Goal: Task Accomplishment & Management: Use online tool/utility

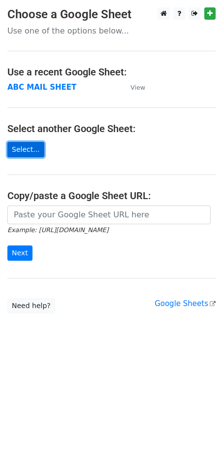
click at [32, 153] on link "Select..." at bounding box center [25, 149] width 37 height 15
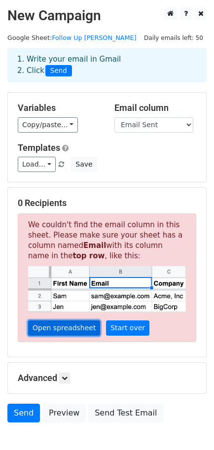
click at [68, 328] on link "Open spreadsheet" at bounding box center [64, 327] width 72 height 15
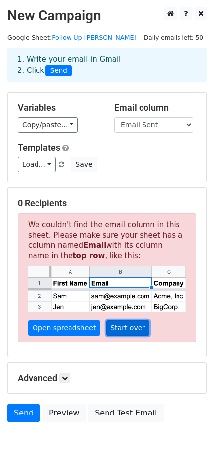
click at [122, 332] on link "Start over" at bounding box center [127, 327] width 43 height 15
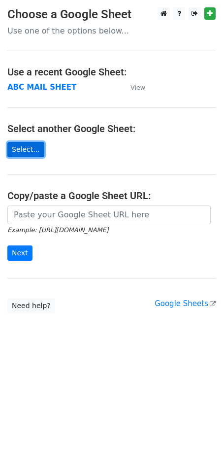
click at [23, 153] on link "Select..." at bounding box center [25, 149] width 37 height 15
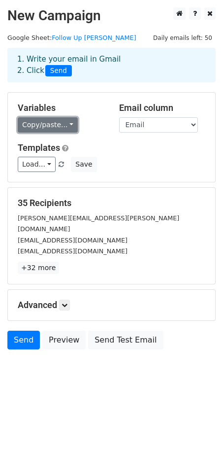
click at [42, 122] on link "Copy/paste..." at bounding box center [48, 124] width 60 height 15
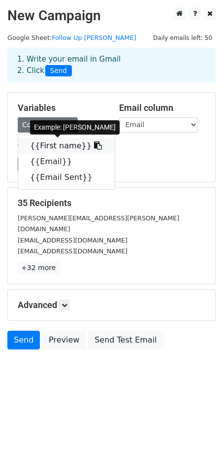
click at [52, 142] on link "{{First name}}" at bounding box center [66, 146] width 97 height 16
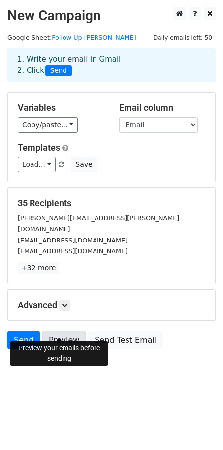
click at [63, 334] on link "Preview" at bounding box center [63, 339] width 43 height 19
click at [64, 330] on link "Preview" at bounding box center [63, 339] width 43 height 19
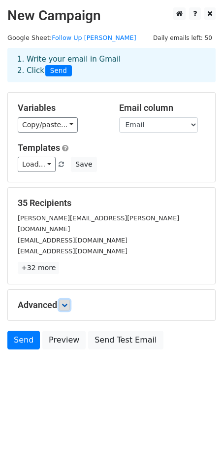
click at [65, 302] on icon at bounding box center [65, 305] width 6 height 6
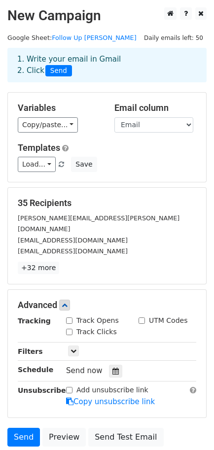
click at [88, 315] on label "Track Opens" at bounding box center [97, 320] width 42 height 10
click at [72, 317] on input "Track Opens" at bounding box center [69, 320] width 6 height 6
checkbox input "true"
click at [109, 326] on label "Track Clicks" at bounding box center [96, 331] width 40 height 10
click at [72, 328] on input "Track Clicks" at bounding box center [69, 331] width 6 height 6
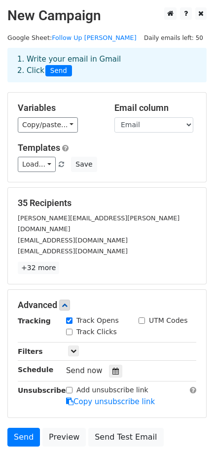
checkbox input "true"
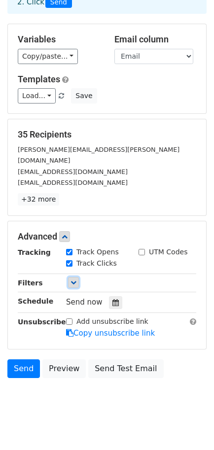
click at [78, 277] on link at bounding box center [73, 282] width 11 height 11
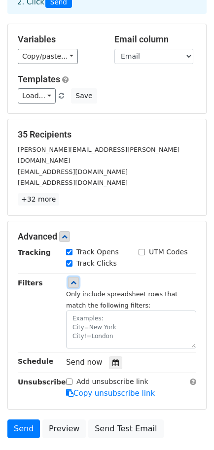
click at [78, 277] on link at bounding box center [73, 282] width 11 height 11
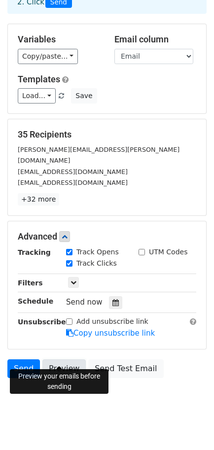
click at [63, 359] on link "Preview" at bounding box center [63, 368] width 43 height 19
click at [62, 359] on link "Preview" at bounding box center [63, 368] width 43 height 19
click at [67, 359] on link "Preview" at bounding box center [63, 368] width 43 height 19
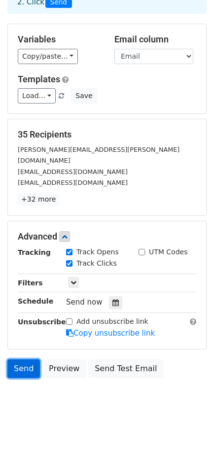
click at [31, 359] on link "Send" at bounding box center [23, 368] width 32 height 19
click at [22, 365] on link "Send" at bounding box center [23, 368] width 32 height 19
click at [109, 296] on div at bounding box center [115, 302] width 13 height 13
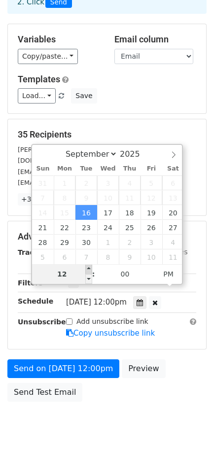
type input "2025-09-16 13:00"
type input "01"
click at [89, 265] on span at bounding box center [88, 269] width 7 height 10
type input "2025-09-16 14:00"
type input "02"
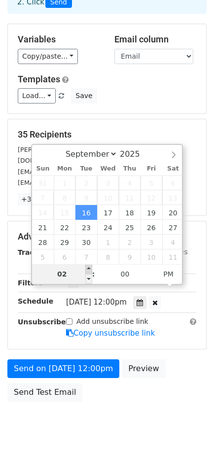
click at [89, 265] on span at bounding box center [88, 269] width 7 height 10
type input "2025-09-16 15:00"
type input "03"
click at [89, 265] on span at bounding box center [88, 269] width 7 height 10
type input "2025-09-16 16:00"
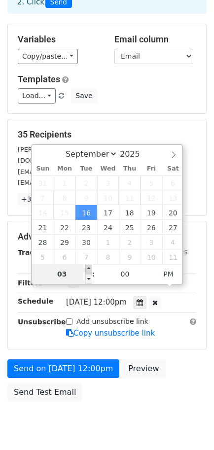
type input "04"
click at [89, 265] on span at bounding box center [88, 269] width 7 height 10
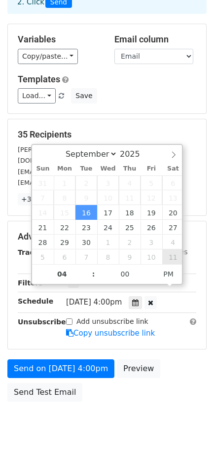
scroll to position [53, 0]
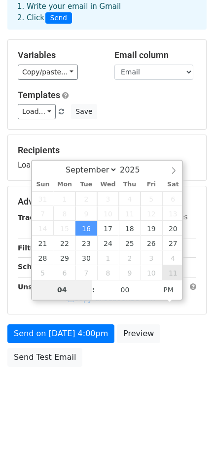
type input "2025-10-11 16:00"
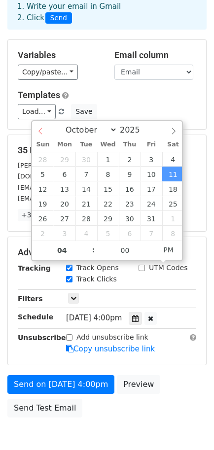
select select "8"
click at [43, 130] on div "September October November December 2025" at bounding box center [107, 129] width 150 height 17
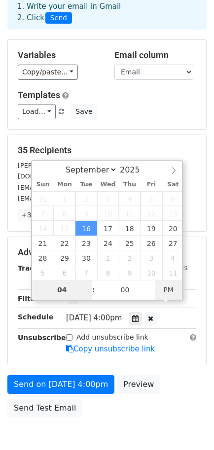
type input "2025-09-16 04:00"
click at [178, 295] on span "AM" at bounding box center [168, 290] width 27 height 20
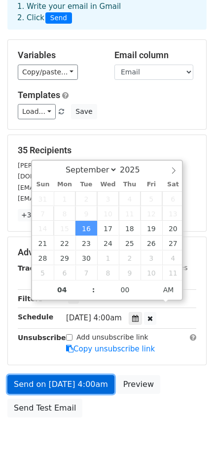
click at [87, 375] on link "Send on Sep 16 at 4:00am" at bounding box center [60, 384] width 107 height 19
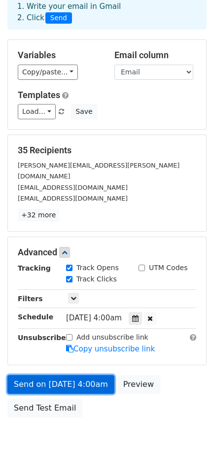
click at [36, 375] on link "Send on Sep 16 at 4:00am" at bounding box center [60, 384] width 107 height 19
click at [56, 375] on link "Send on Sep 16 at 4:00am" at bounding box center [60, 384] width 107 height 19
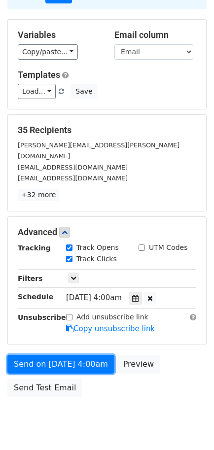
scroll to position [74, 0]
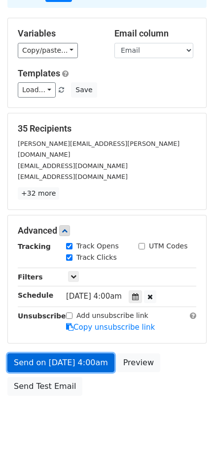
click at [82, 353] on link "Send on Sep 16 at 4:00am" at bounding box center [60, 362] width 107 height 19
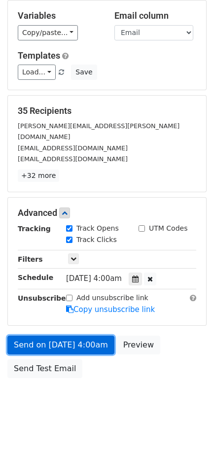
click at [44, 335] on link "Send on Sep 16 at 4:00am" at bounding box center [60, 344] width 107 height 19
click at [17, 336] on link "Send on Sep 16 at 4:00am" at bounding box center [60, 344] width 107 height 19
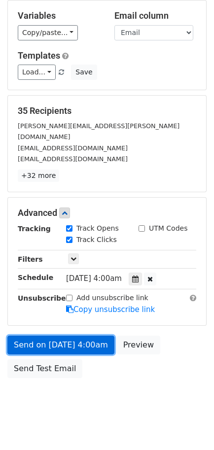
click at [17, 336] on link "Send on Sep 16 at 4:00am" at bounding box center [60, 344] width 107 height 19
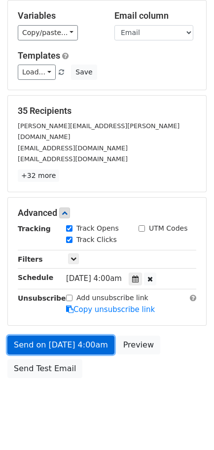
click at [82, 335] on link "Send on Sep 16 at 4:00am" at bounding box center [60, 344] width 107 height 19
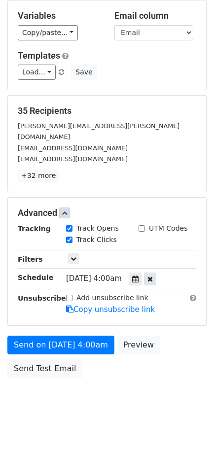
click at [153, 275] on icon at bounding box center [149, 278] width 5 height 7
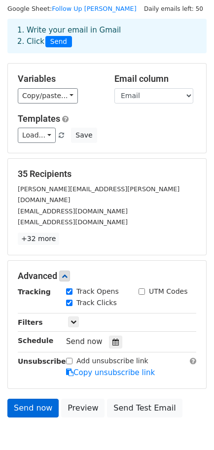
scroll to position [68, 0]
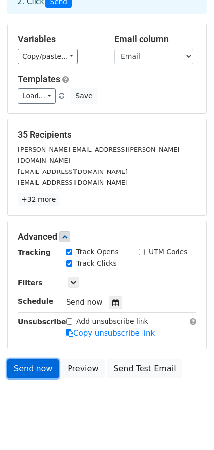
click at [30, 359] on link "Send now" at bounding box center [32, 368] width 51 height 19
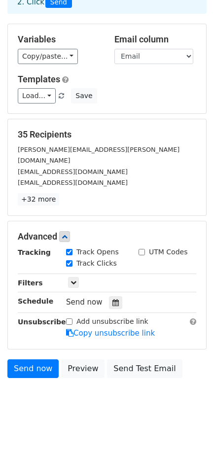
click at [79, 247] on label "Track Opens" at bounding box center [97, 252] width 42 height 10
click at [72, 249] on input "Track Opens" at bounding box center [69, 252] width 6 height 6
checkbox input "false"
click at [86, 258] on label "Track Clicks" at bounding box center [96, 263] width 40 height 10
click at [72, 260] on input "Track Clicks" at bounding box center [69, 263] width 6 height 6
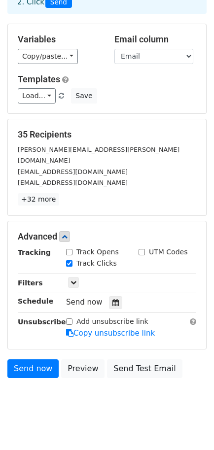
checkbox input "false"
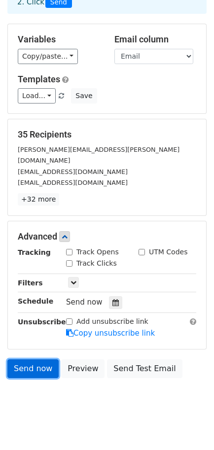
click at [35, 360] on link "Send now" at bounding box center [32, 368] width 51 height 19
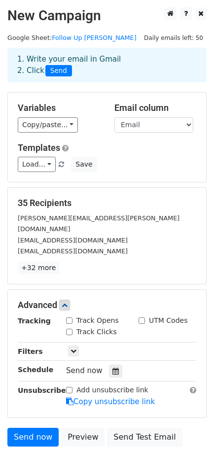
click at [53, 73] on span "Send" at bounding box center [58, 71] width 27 height 12
click at [95, 66] on div "1. Write your email in Gmail 2. Click Send" at bounding box center [107, 65] width 194 height 23
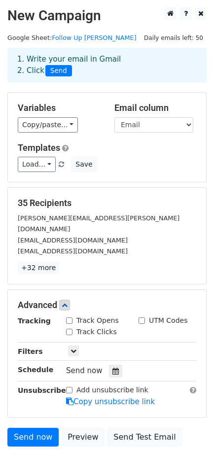
scroll to position [68, 0]
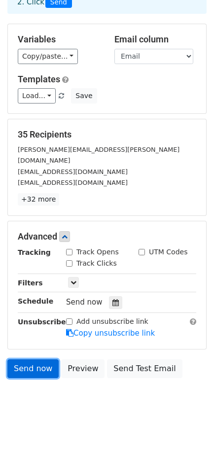
click at [28, 359] on link "Send now" at bounding box center [32, 368] width 51 height 19
click at [37, 359] on link "Send now" at bounding box center [32, 368] width 51 height 19
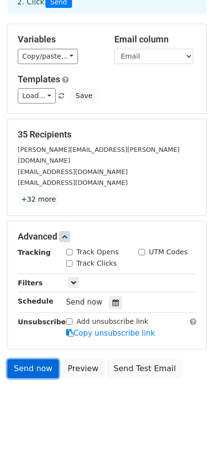
click at [37, 359] on link "Send now" at bounding box center [32, 368] width 51 height 19
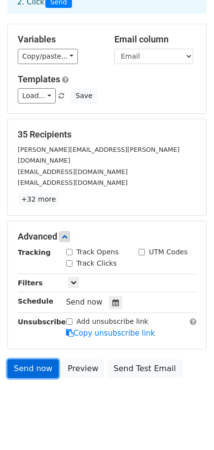
click at [37, 359] on link "Send now" at bounding box center [32, 368] width 51 height 19
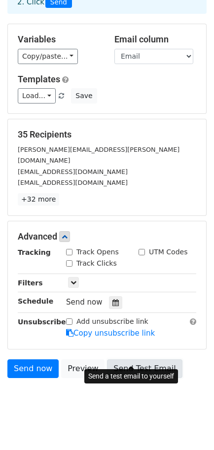
click at [140, 359] on link "Send Test Email" at bounding box center [144, 368] width 75 height 19
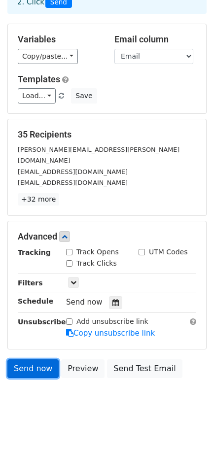
click at [20, 359] on link "Send now" at bounding box center [32, 368] width 51 height 19
click at [36, 359] on link "Send now" at bounding box center [32, 368] width 51 height 19
click at [37, 359] on link "Send now" at bounding box center [32, 368] width 51 height 19
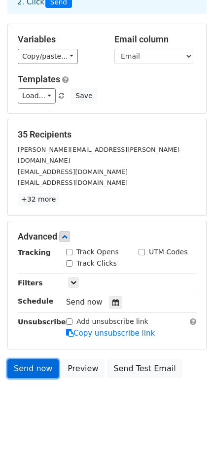
click at [30, 359] on link "Send now" at bounding box center [32, 368] width 51 height 19
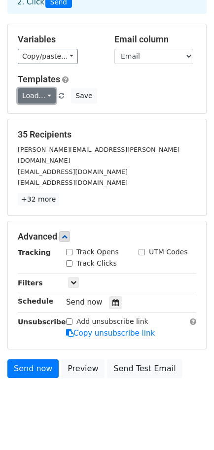
click at [33, 95] on link "Load..." at bounding box center [37, 95] width 38 height 15
click at [110, 92] on div "Load... No templates saved Save" at bounding box center [106, 95] width 193 height 15
click at [163, 64] on div "Variables Copy/paste... {{First name}} {{Email}} {{Email Sent}} Email column Fi…" at bounding box center [107, 68] width 198 height 89
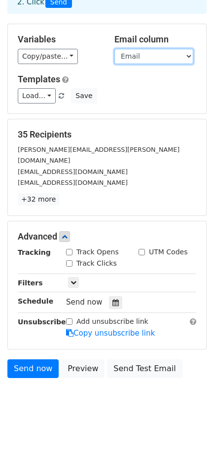
click at [159, 50] on select "First name Email Email Sent" at bounding box center [153, 56] width 79 height 15
click at [90, 87] on div "Templates Load... No templates saved Save" at bounding box center [106, 89] width 193 height 30
click at [72, 61] on div "Copy/paste... {{First name}} {{Email}} {{Email Sent}}" at bounding box center [59, 56] width 82 height 15
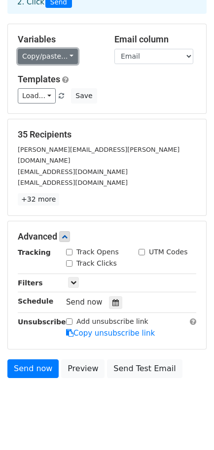
click at [65, 57] on link "Copy/paste..." at bounding box center [48, 56] width 60 height 15
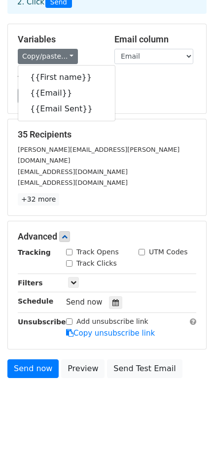
click at [111, 111] on div "Variables Copy/paste... {{First name}} {{Email}} {{Email Sent}} Email column Fi…" at bounding box center [107, 68] width 198 height 89
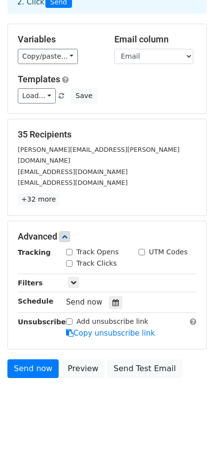
scroll to position [0, 0]
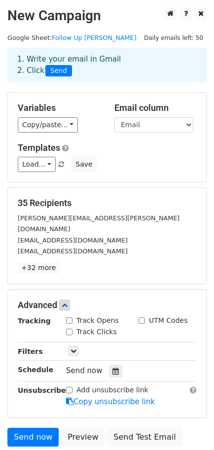
click at [53, 70] on span "Send" at bounding box center [58, 71] width 27 height 12
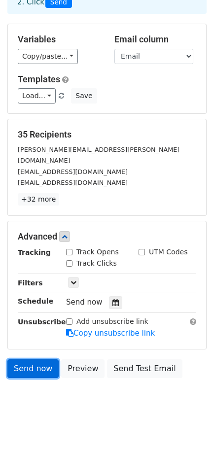
click at [25, 359] on link "Send now" at bounding box center [32, 368] width 51 height 19
click at [32, 359] on link "Send now" at bounding box center [32, 368] width 51 height 19
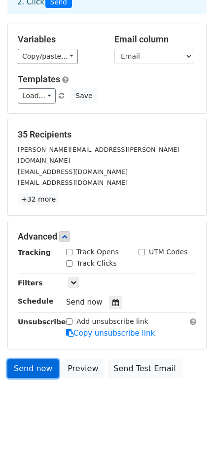
click at [32, 359] on link "Send now" at bounding box center [32, 368] width 51 height 19
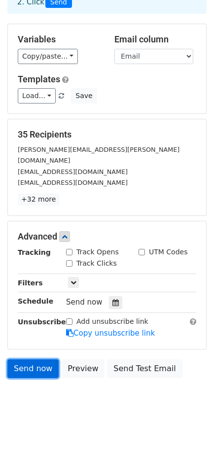
click at [32, 359] on link "Send now" at bounding box center [32, 368] width 51 height 19
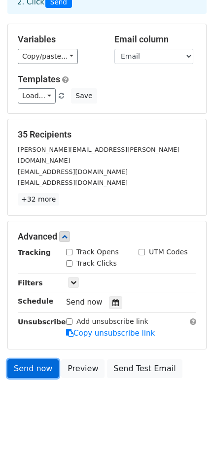
click at [32, 359] on link "Send now" at bounding box center [32, 368] width 51 height 19
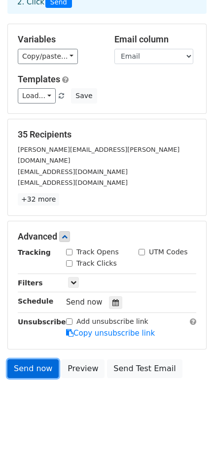
click at [32, 359] on link "Send now" at bounding box center [32, 368] width 51 height 19
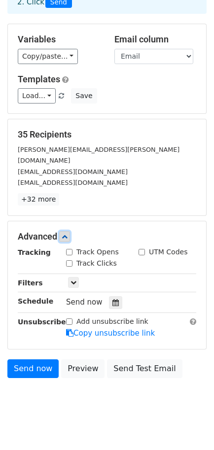
drag, startPoint x: 32, startPoint y: 359, endPoint x: 64, endPoint y: 224, distance: 139.6
click at [64, 231] on link at bounding box center [64, 236] width 11 height 11
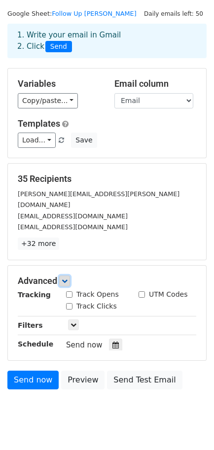
scroll to position [0, 0]
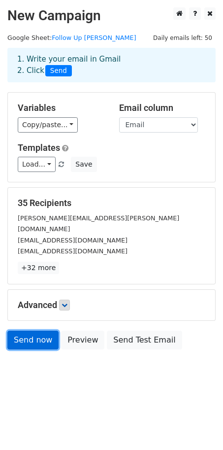
click at [26, 333] on link "Send now" at bounding box center [32, 339] width 51 height 19
click at [40, 335] on link "Send now" at bounding box center [32, 339] width 51 height 19
click at [34, 336] on link "Send now" at bounding box center [32, 339] width 51 height 19
click at [27, 334] on link "Send now" at bounding box center [32, 339] width 51 height 19
click at [43, 330] on link "Send now" at bounding box center [32, 339] width 51 height 19
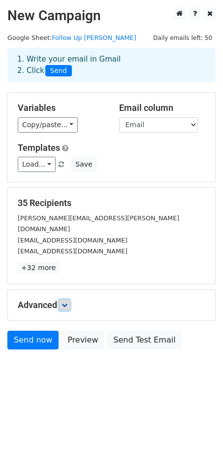
click at [67, 302] on icon at bounding box center [65, 305] width 6 height 6
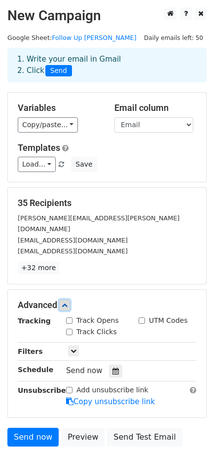
click at [67, 302] on icon at bounding box center [65, 305] width 6 height 6
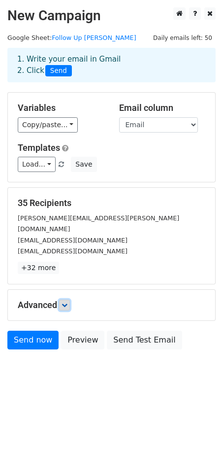
click at [67, 302] on icon at bounding box center [65, 305] width 6 height 6
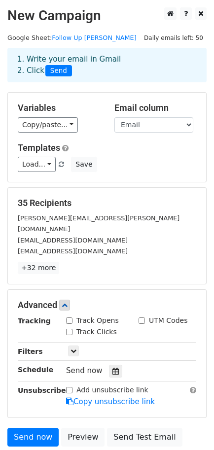
click at [92, 315] on label "Track Opens" at bounding box center [97, 320] width 42 height 10
click at [72, 317] on input "Track Opens" at bounding box center [69, 320] width 6 height 6
checkbox input "true"
click at [103, 326] on label "Track Clicks" at bounding box center [96, 331] width 40 height 10
click at [72, 328] on input "Track Clicks" at bounding box center [69, 331] width 6 height 6
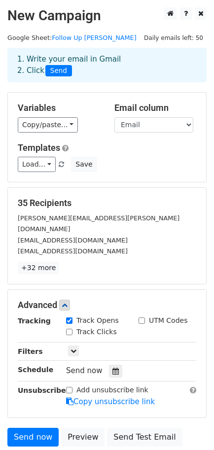
checkbox input "true"
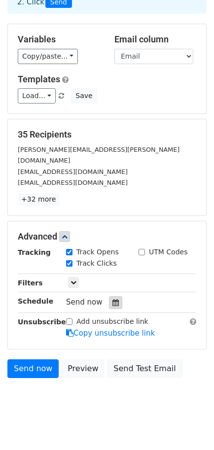
click at [112, 299] on icon at bounding box center [115, 302] width 6 height 7
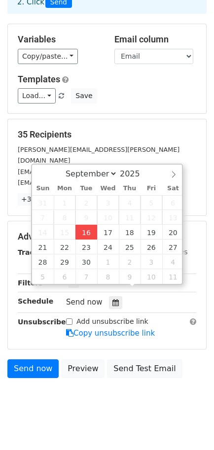
type input "2025-09-16 03:44"
type input "44"
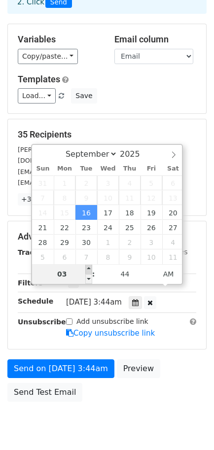
type input "2025-09-16 04:44"
type input "04"
click at [89, 272] on span at bounding box center [88, 269] width 7 height 10
type input "2025-09-16 05:44"
type input "05"
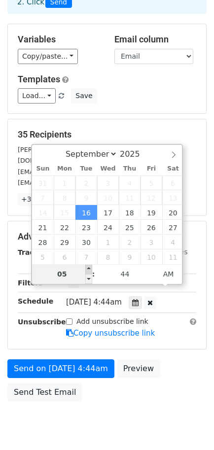
click at [89, 272] on span at bounding box center [88, 269] width 7 height 10
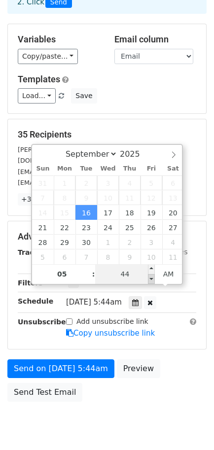
type input "2025-09-16 05:39"
type input "39"
click at [151, 276] on span at bounding box center [151, 279] width 7 height 10
type input "2025-09-16 05:34"
type input "34"
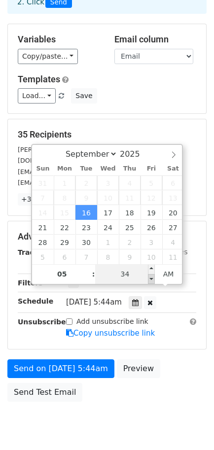
click at [151, 276] on span at bounding box center [151, 279] width 7 height 10
type input "2025-09-16 05:29"
type input "29"
click at [151, 276] on span at bounding box center [151, 279] width 7 height 10
type input "2025-09-16 05:24"
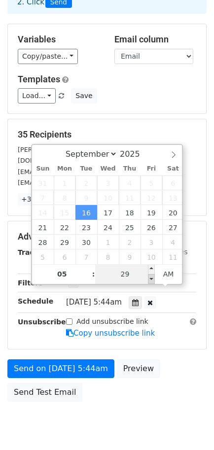
type input "24"
click at [151, 276] on span at bounding box center [151, 279] width 7 height 10
type input "2025-09-16 05:19"
type input "19"
click at [151, 276] on span at bounding box center [151, 279] width 7 height 10
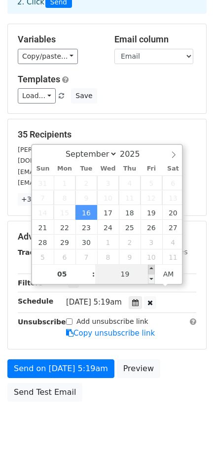
type input "2025-09-16 05:24"
type input "24"
click at [151, 269] on span at bounding box center [151, 269] width 7 height 10
type input "2025-09-16 05:29"
type input "29"
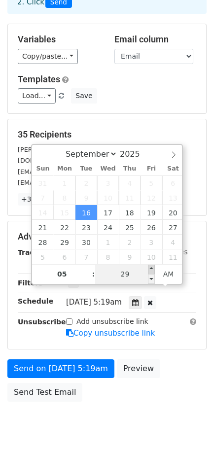
click at [151, 269] on span at bounding box center [151, 269] width 7 height 10
type input "2025-09-16 05:34"
type input "34"
click at [151, 269] on span at bounding box center [151, 269] width 7 height 10
type input "2025-09-16 05:39"
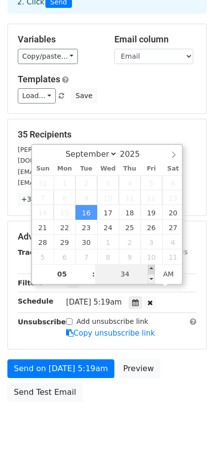
type input "39"
click at [151, 269] on span at bounding box center [151, 269] width 7 height 10
type input "2025-09-16 05:44"
type input "44"
click at [151, 269] on span at bounding box center [151, 269] width 7 height 10
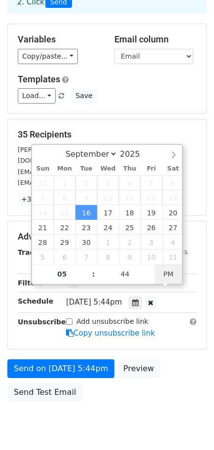
click at [170, 278] on span "PM" at bounding box center [168, 274] width 27 height 20
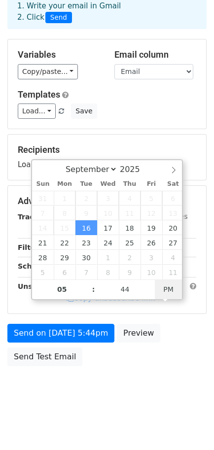
scroll to position [53, 0]
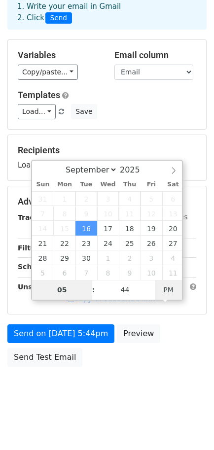
type input "2025-10-11 17:44"
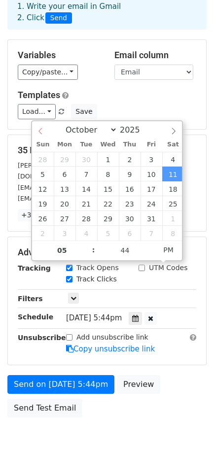
select select "8"
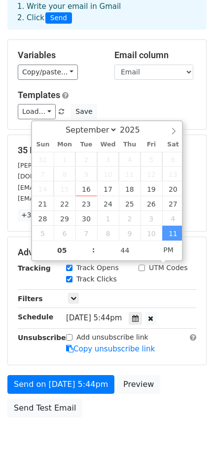
click at [39, 131] on div "September October November December 2025" at bounding box center [107, 129] width 150 height 17
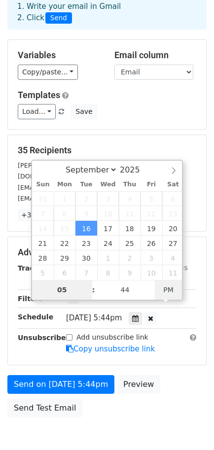
type input "2025-09-16 05:44"
click at [163, 290] on span "AM" at bounding box center [168, 290] width 27 height 20
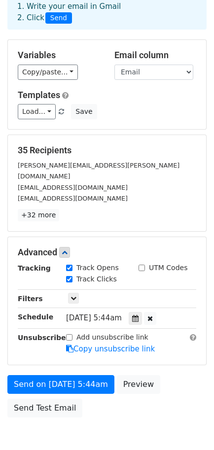
click at [164, 358] on form "Variables Copy/paste... {{First name}} {{Email}} {{Email Sent}} Email column Fi…" at bounding box center [106, 230] width 199 height 383
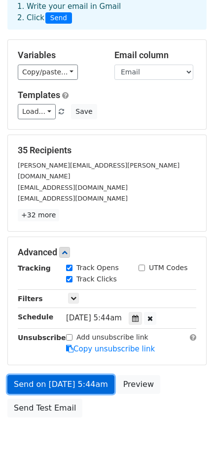
click at [46, 375] on link "Send on Sep 16 at 5:44am" at bounding box center [60, 384] width 107 height 19
click at [66, 375] on link "Send on Sep 16 at 5:44am" at bounding box center [60, 384] width 107 height 19
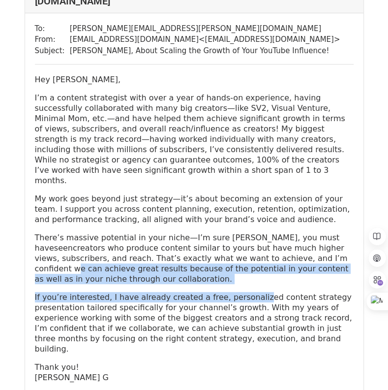
drag, startPoint x: 213, startPoint y: 237, endPoint x: 269, endPoint y: 280, distance: 70.3
click at [269, 280] on div "Hey Daniel, I’m a content strategist with over a year of hands-on experience, h…" at bounding box center [194, 228] width 319 height 308
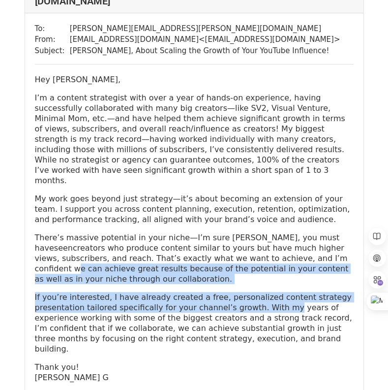
click at [269, 292] on p "If you’re interested, I have already created a free, personalized content strat…" at bounding box center [194, 323] width 319 height 62
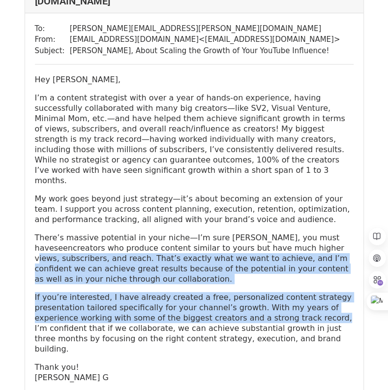
drag, startPoint x: 269, startPoint y: 280, endPoint x: 238, endPoint y: 227, distance: 60.5
click at [238, 227] on div "Hey Daniel, I’m a content strategist with over a year of hands-on experience, h…" at bounding box center [194, 228] width 319 height 308
click at [238, 232] on p "There’s massive potential in your niche—I’m sure Daniel, you must have seen cre…" at bounding box center [194, 258] width 319 height 52
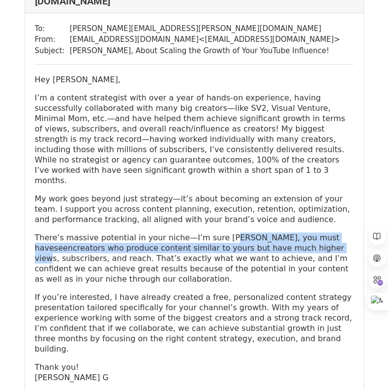
drag, startPoint x: 238, startPoint y: 227, endPoint x: 218, endPoint y: 211, distance: 26.3
click at [218, 232] on p "There’s massive potential in your niche—I’m sure Daniel, you must have seen cre…" at bounding box center [194, 258] width 319 height 52
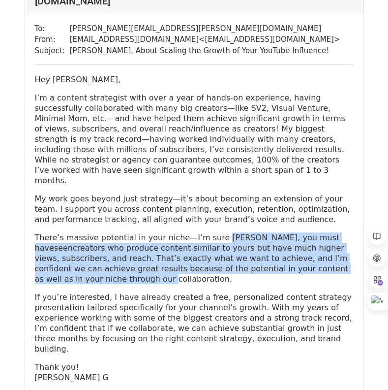
drag, startPoint x: 218, startPoint y: 211, endPoint x: 252, endPoint y: 250, distance: 51.6
click at [252, 250] on p "There’s massive potential in your niche—I’m sure Daniel, you must have seen cre…" at bounding box center [194, 258] width 319 height 52
drag, startPoint x: 252, startPoint y: 250, endPoint x: 235, endPoint y: 214, distance: 39.9
click at [235, 232] on p "There’s massive potential in your niche—I’m sure Daniel, you must have seen cre…" at bounding box center [194, 258] width 319 height 52
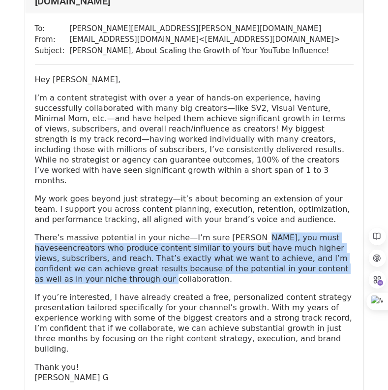
click at [235, 232] on p "There’s massive potential in your niche—I’m sure Daniel, you must have seen cre…" at bounding box center [194, 258] width 319 height 52
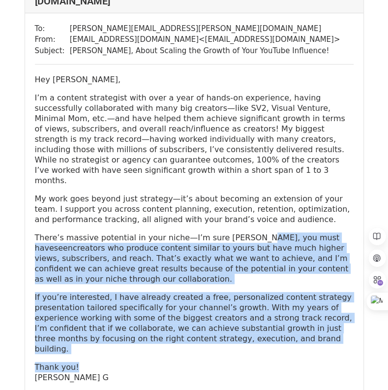
drag, startPoint x: 235, startPoint y: 214, endPoint x: 249, endPoint y: 315, distance: 101.9
click at [249, 315] on div "Hey Daniel, I’m a content strategist with over a year of hands-on experience, h…" at bounding box center [194, 228] width 319 height 308
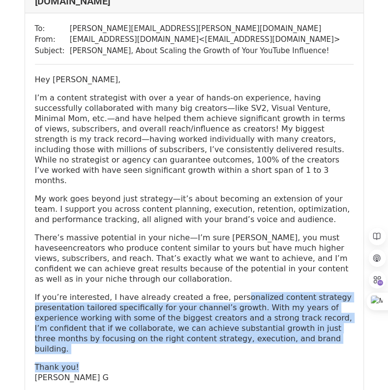
drag, startPoint x: 249, startPoint y: 315, endPoint x: 221, endPoint y: 254, distance: 67.4
click at [221, 254] on div "Hey Daniel, I’m a content strategist with over a year of hands-on experience, h…" at bounding box center [194, 228] width 319 height 308
drag, startPoint x: 221, startPoint y: 254, endPoint x: 246, endPoint y: 309, distance: 60.6
click at [246, 309] on div "Hey Daniel, I’m a content strategist with over a year of hands-on experience, h…" at bounding box center [194, 228] width 319 height 308
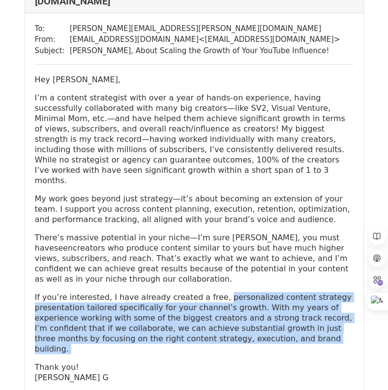
click at [246, 309] on p "If you’re interested, I have already created a free, personalized content strat…" at bounding box center [194, 323] width 319 height 62
drag, startPoint x: 246, startPoint y: 309, endPoint x: 214, endPoint y: 254, distance: 63.8
click at [214, 254] on div "Hey Daniel, I’m a content strategist with over a year of hands-on experience, h…" at bounding box center [194, 228] width 319 height 308
drag, startPoint x: 214, startPoint y: 254, endPoint x: 230, endPoint y: 308, distance: 57.2
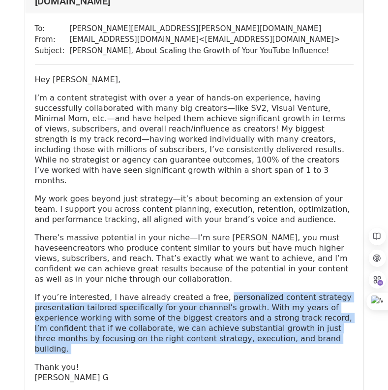
click at [230, 308] on div "Hey Daniel, I’m a content strategist with over a year of hands-on experience, h…" at bounding box center [194, 228] width 319 height 308
click at [230, 308] on p "If you’re interested, I have already created a free, personalized content strat…" at bounding box center [194, 323] width 319 height 62
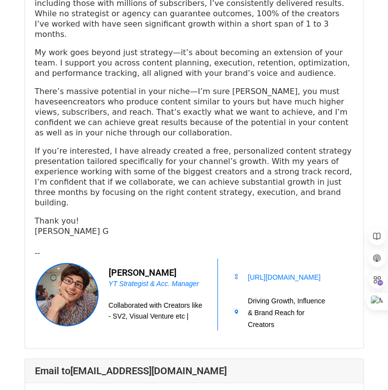
scroll to position [242, 0]
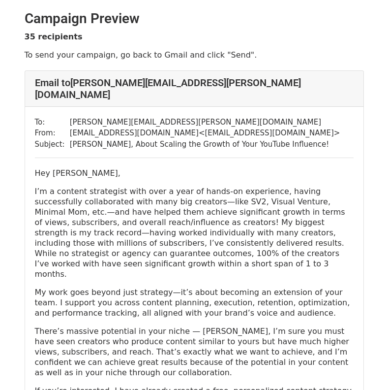
click at [186, 168] on div "Hey [PERSON_NAME], I’m a content strategist with over a year of hands-on experi…" at bounding box center [194, 322] width 319 height 308
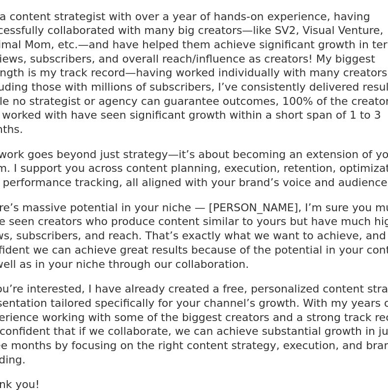
drag, startPoint x: 0, startPoint y: 0, endPoint x: 231, endPoint y: 235, distance: 329.7
click at [231, 235] on div "Hey Daniel, I’m a content strategist with over a year of hands-on experience, h…" at bounding box center [194, 186] width 319 height 308
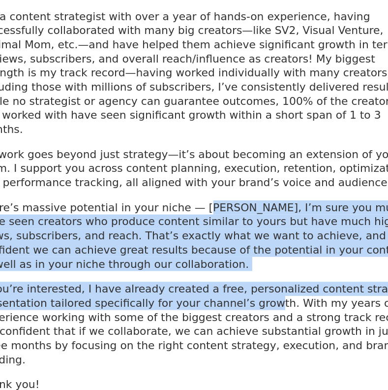
click at [231, 250] on p "If you’re interested, I have already created a free, personalized content strat…" at bounding box center [194, 281] width 319 height 62
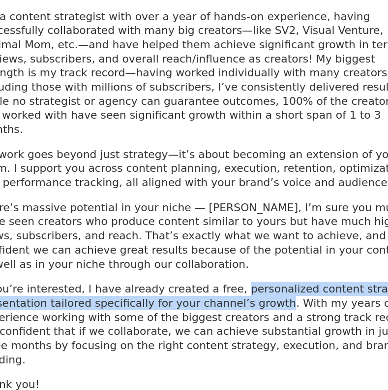
drag, startPoint x: 231, startPoint y: 235, endPoint x: 234, endPoint y: 188, distance: 46.8
click at [234, 188] on div "Hey Daniel, I’m a content strategist with over a year of hands-on experience, h…" at bounding box center [194, 186] width 319 height 308
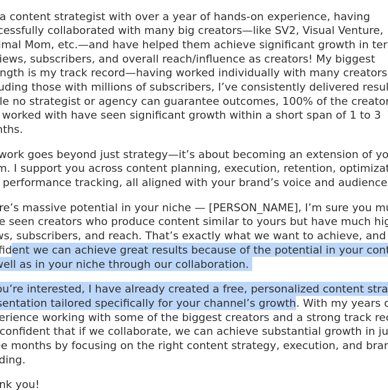
click at [234, 190] on p "There’s massive potential in your niche — [PERSON_NAME], I’m sure you must have…" at bounding box center [194, 216] width 319 height 52
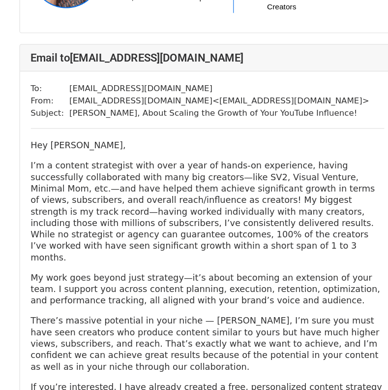
scroll to position [523, 0]
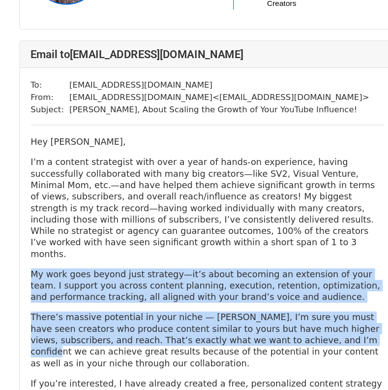
drag, startPoint x: 234, startPoint y: 188, endPoint x: 237, endPoint y: 301, distance: 112.8
click at [237, 301] on div "Hey Omar, I’m a content strategist with over a year of hands-on experience, hav…" at bounding box center [194, 315] width 319 height 308
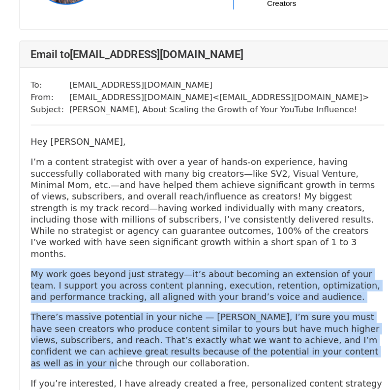
click at [237, 319] on p "There’s massive potential in your niche — [PERSON_NAME], I’m sure you must have…" at bounding box center [194, 345] width 319 height 52
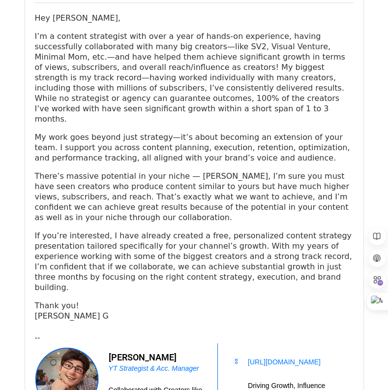
scroll to position [155, 0]
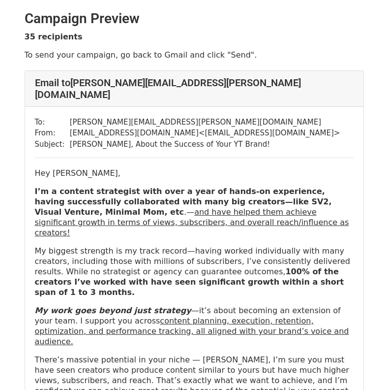
click at [187, 168] on div "Hey [PERSON_NAME], I’m a content strategist with over a year of hands-on experi…" at bounding box center [194, 336] width 319 height 337
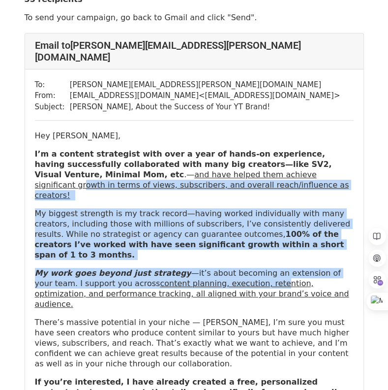
click at [183, 215] on p "My biggest strength is my track record—having worked individually with many cre…" at bounding box center [194, 234] width 319 height 52
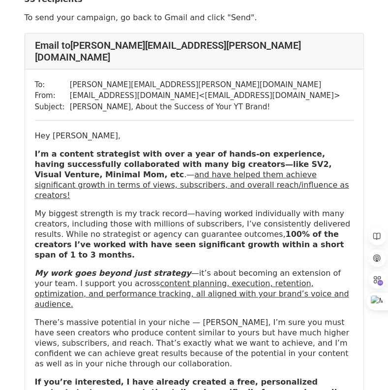
scroll to position [49, 0]
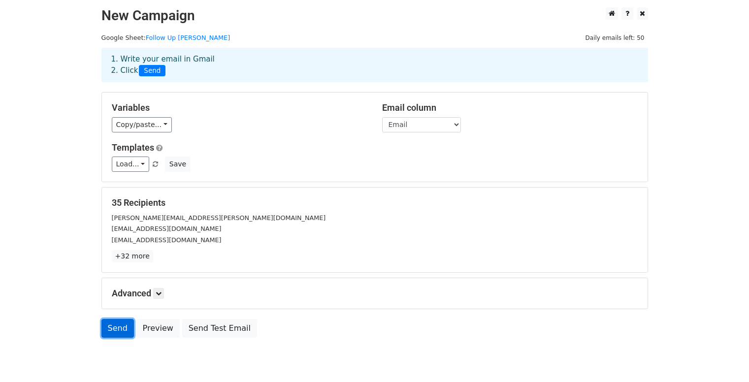
drag, startPoint x: 0, startPoint y: 0, endPoint x: 114, endPoint y: 329, distance: 348.0
click at [114, 329] on link "Send" at bounding box center [117, 328] width 32 height 19
click at [114, 323] on link "Send" at bounding box center [117, 328] width 32 height 19
click at [113, 328] on link "Send" at bounding box center [117, 328] width 32 height 19
